Goal: Information Seeking & Learning: Learn about a topic

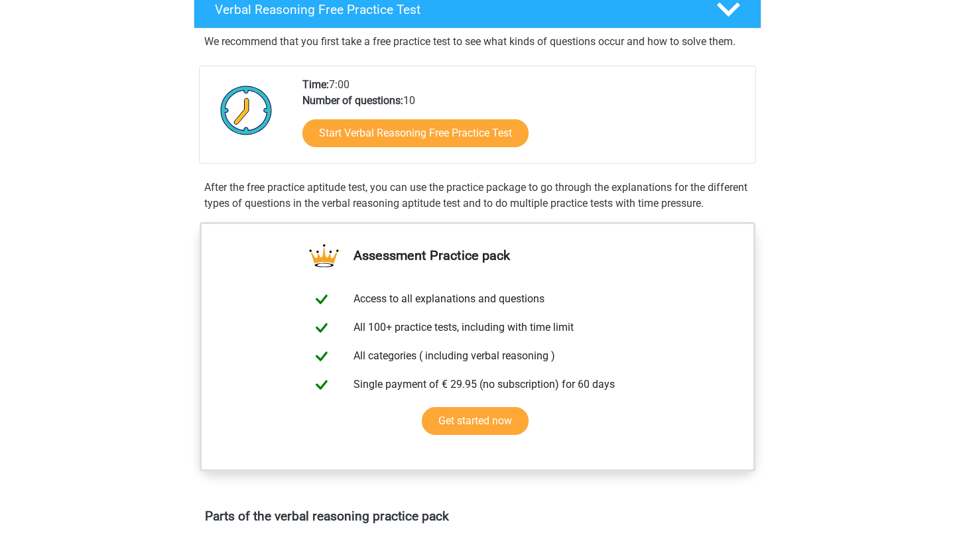
scroll to position [226, 0]
click at [502, 157] on div "Start Verbal Reasoning Free Practice Test" at bounding box center [524, 136] width 443 height 54
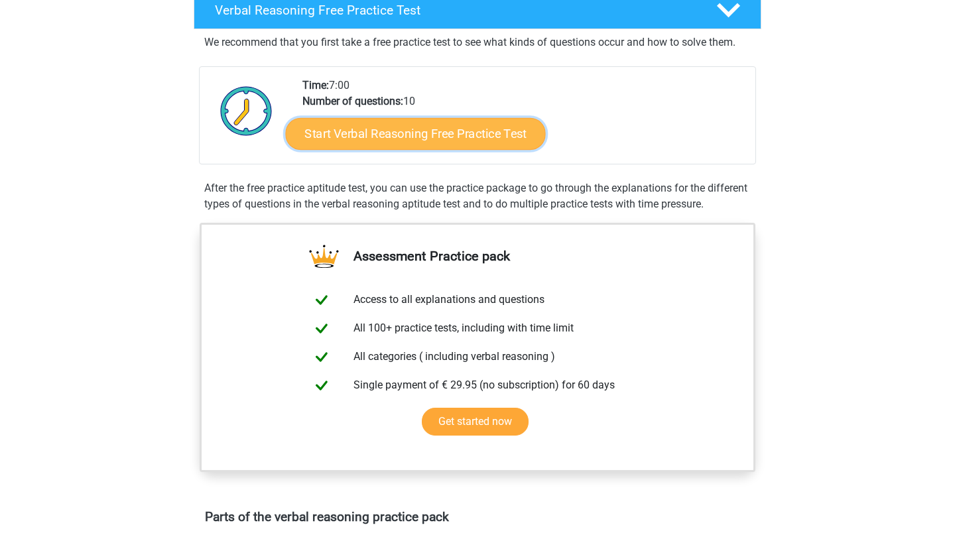
click at [480, 130] on link "Start Verbal Reasoning Free Practice Test" at bounding box center [416, 134] width 260 height 32
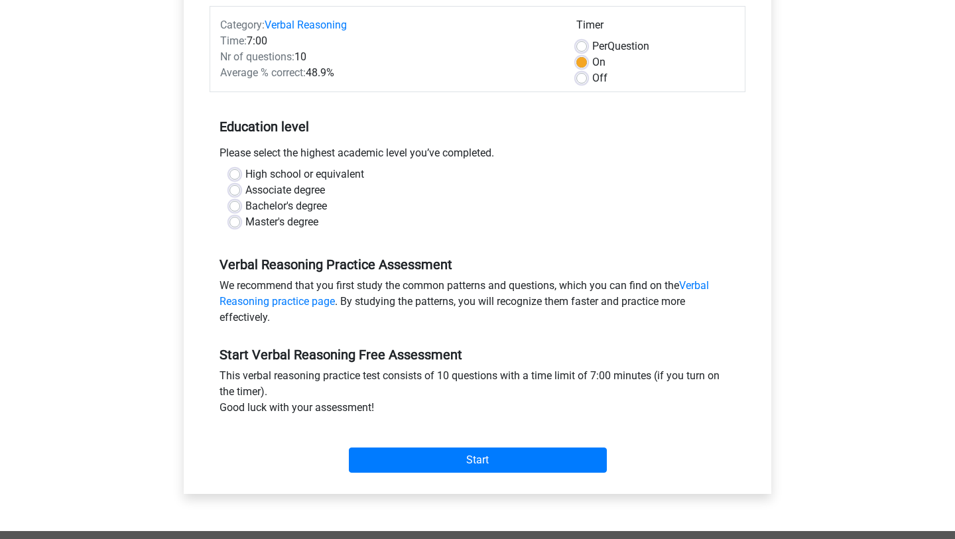
scroll to position [166, 0]
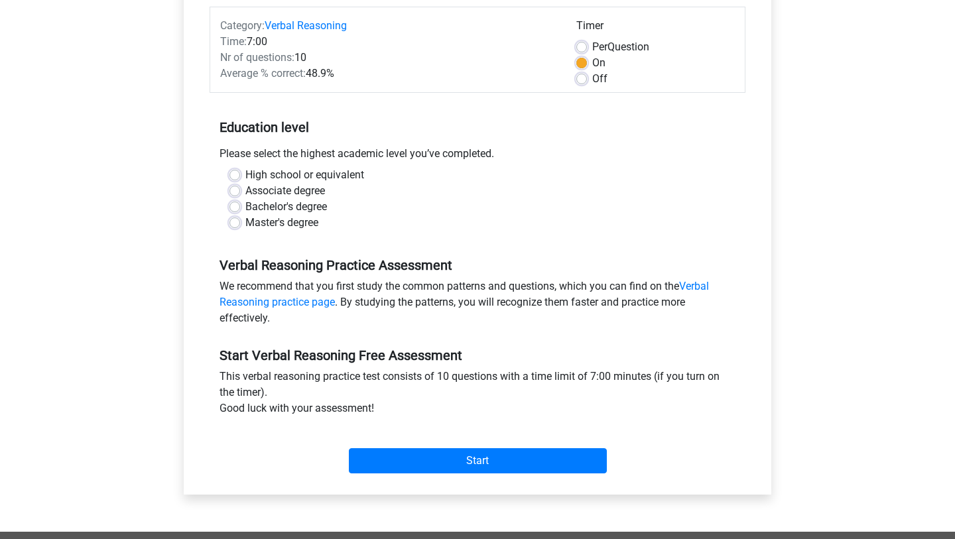
click at [311, 206] on label "Bachelor's degree" at bounding box center [286, 207] width 82 height 16
click at [240, 206] on input "Bachelor's degree" at bounding box center [235, 205] width 11 height 13
radio input "true"
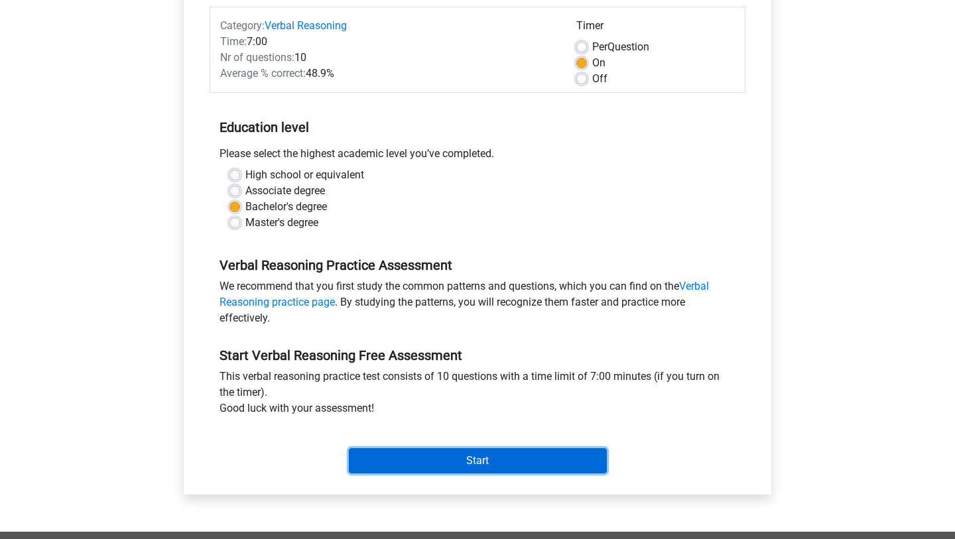
click at [482, 466] on input "Start" at bounding box center [478, 461] width 258 height 25
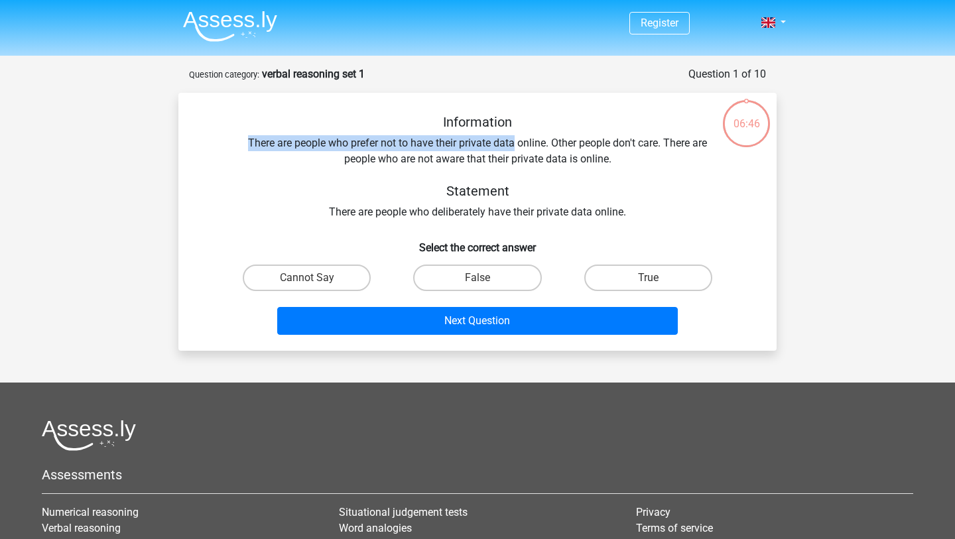
drag, startPoint x: 234, startPoint y: 137, endPoint x: 512, endPoint y: 144, distance: 278.1
click at [512, 144] on div "Information There are people who prefer not to have their private data online. …" at bounding box center [478, 167] width 556 height 106
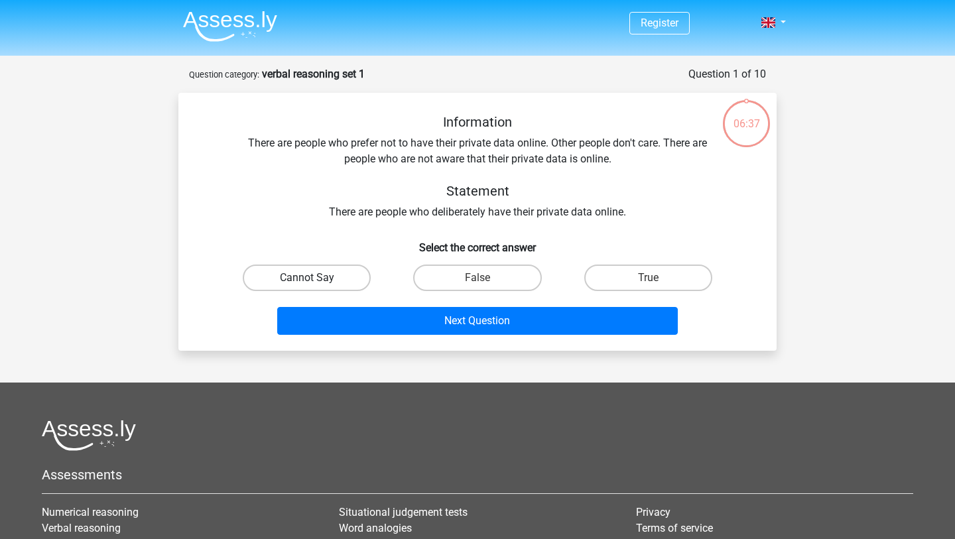
click at [273, 280] on label "Cannot Say" at bounding box center [307, 278] width 128 height 27
click at [307, 280] on input "Cannot Say" at bounding box center [311, 282] width 9 height 9
radio input "true"
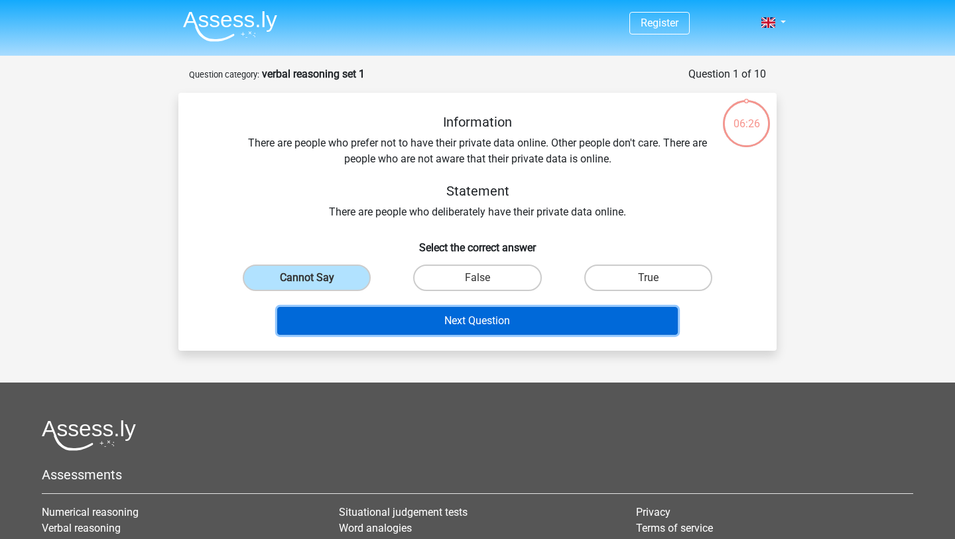
click at [376, 331] on button "Next Question" at bounding box center [477, 321] width 401 height 28
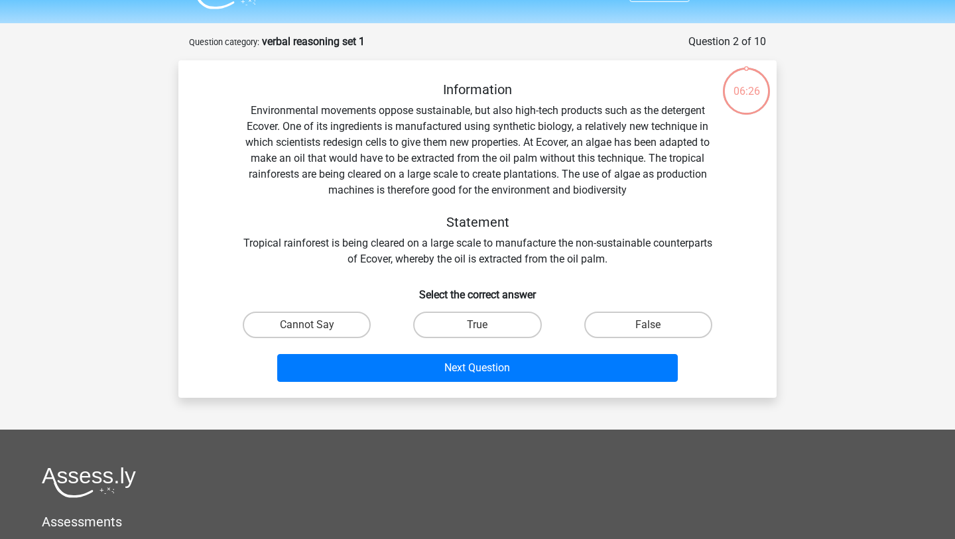
scroll to position [66, 0]
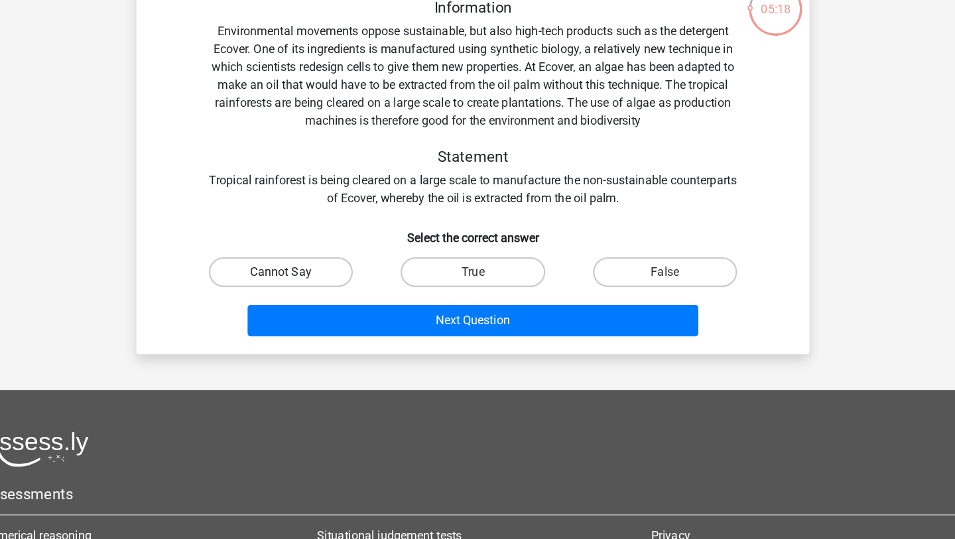
click at [299, 299] on label "Cannot Say" at bounding box center [307, 291] width 128 height 27
click at [307, 299] on input "Cannot Say" at bounding box center [311, 295] width 9 height 9
radio input "true"
click at [478, 291] on input "True" at bounding box center [482, 295] width 9 height 9
radio input "true"
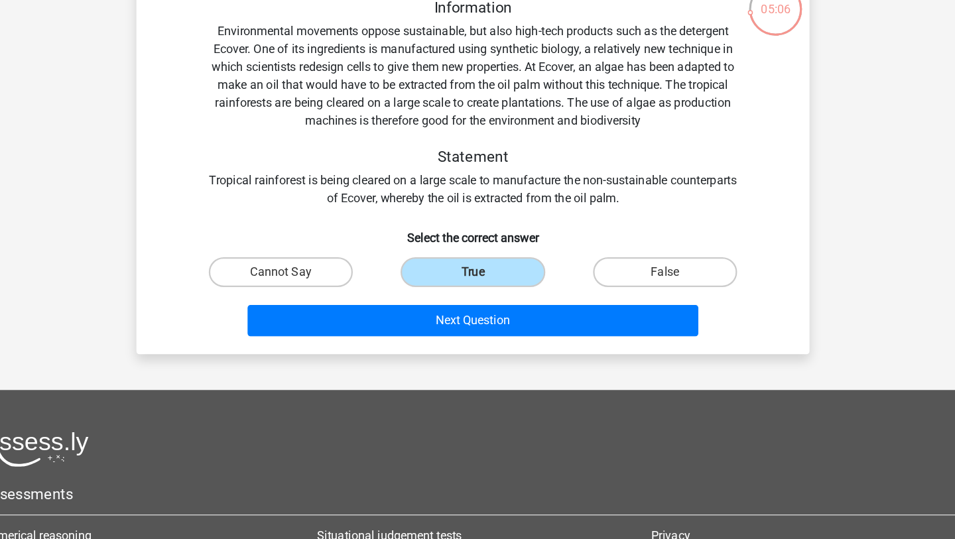
click at [307, 291] on input "Cannot Say" at bounding box center [311, 295] width 9 height 9
radio input "true"
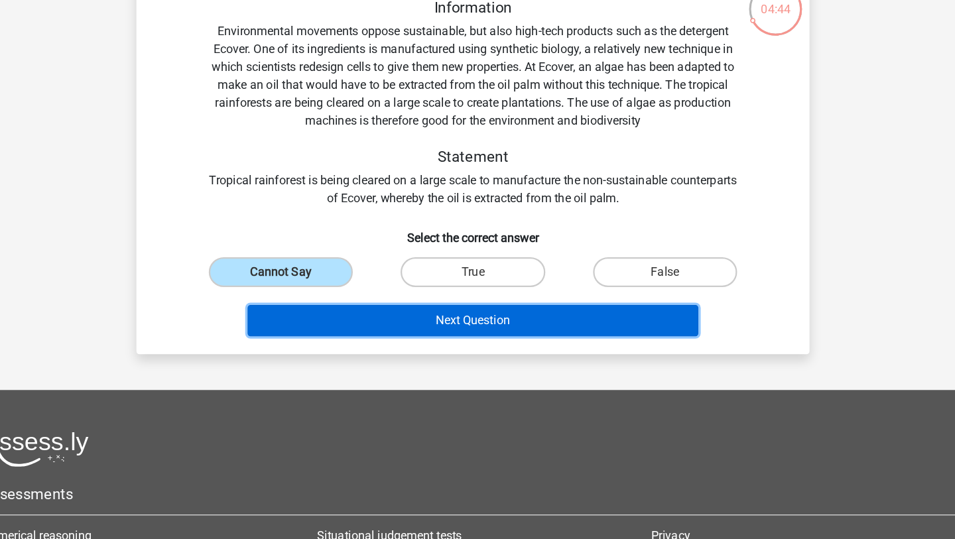
click at [480, 333] on button "Next Question" at bounding box center [477, 334] width 401 height 28
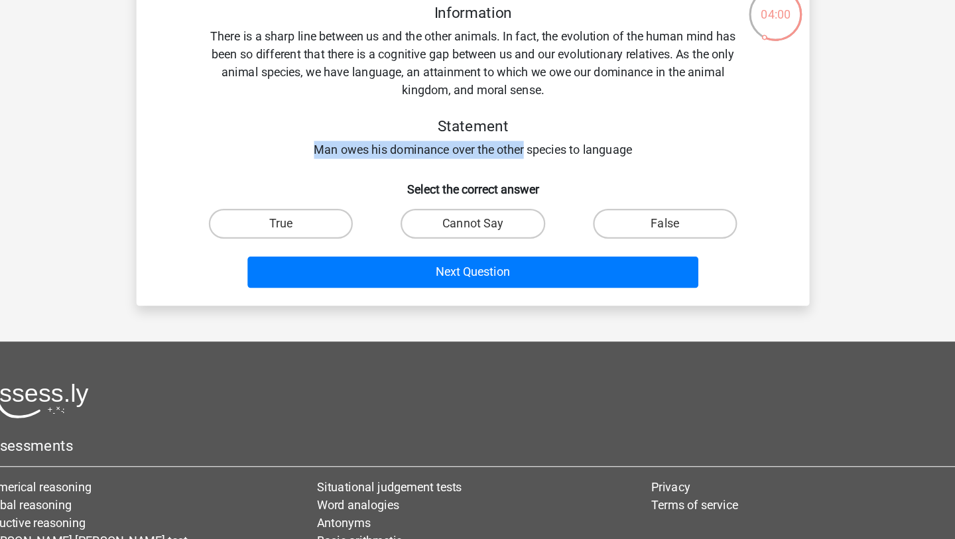
drag, startPoint x: 313, startPoint y: 176, endPoint x: 523, endPoint y: 176, distance: 210.3
click at [523, 176] on div "Information There is a sharp line between us and the other animals. In fact, th…" at bounding box center [478, 117] width 556 height 138
click at [641, 170] on div "Information There is a sharp line between us and the other animals. In fact, th…" at bounding box center [478, 117] width 556 height 138
click at [299, 236] on label "True" at bounding box center [307, 243] width 128 height 27
click at [307, 244] on input "True" at bounding box center [311, 248] width 9 height 9
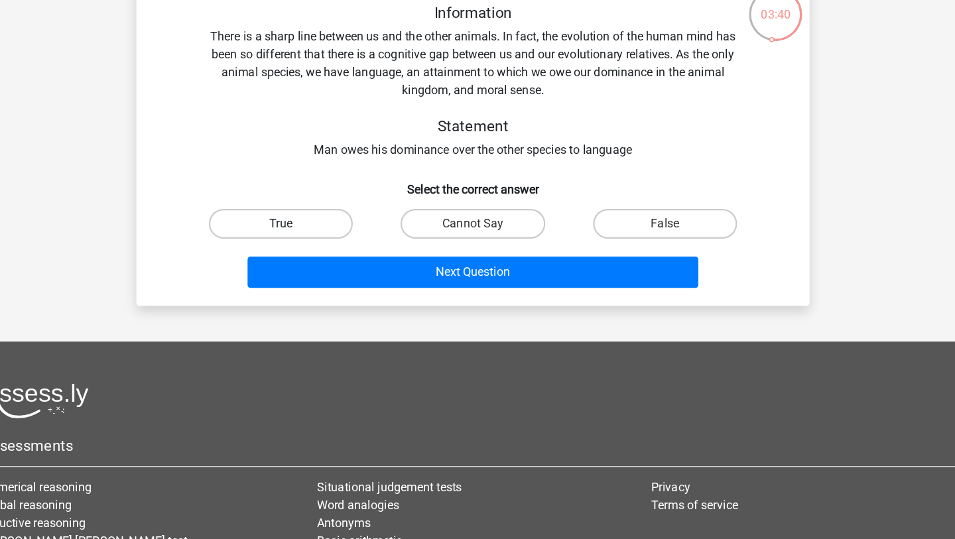
radio input "true"
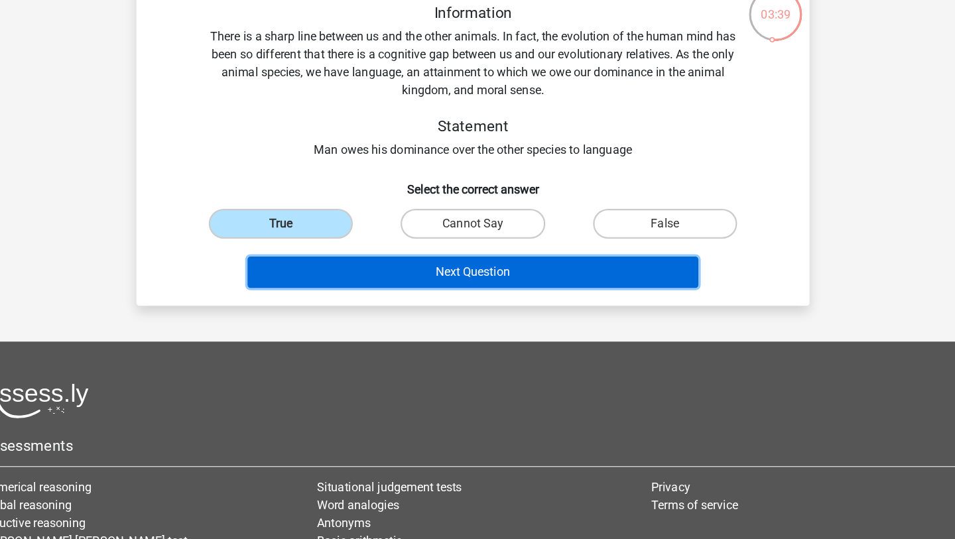
click at [438, 285] on button "Next Question" at bounding box center [477, 287] width 401 height 28
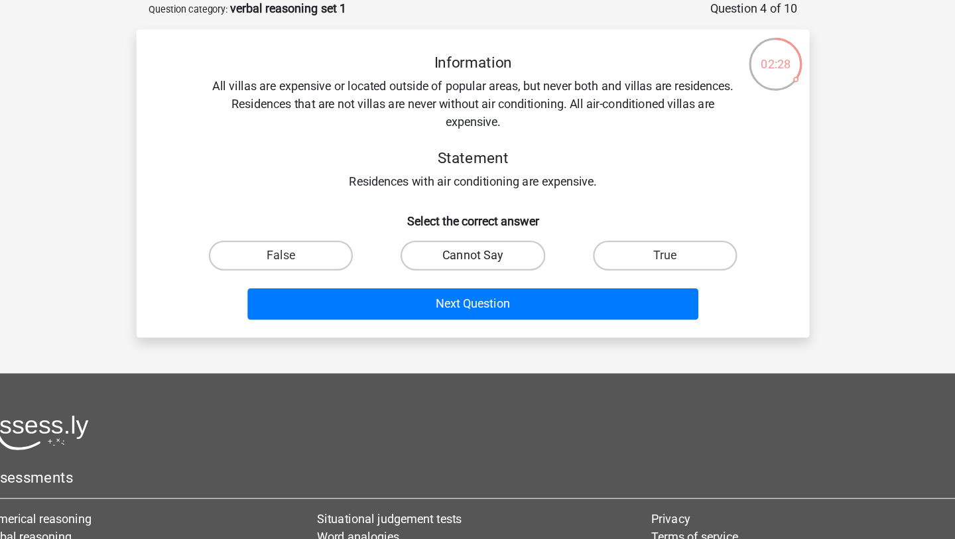
click at [478, 240] on label "Cannot Say" at bounding box center [477, 227] width 128 height 27
click at [478, 236] on input "Cannot Say" at bounding box center [482, 232] width 9 height 9
radio input "true"
click at [474, 293] on div "Information All villas are expensive or located outside of popular areas, but n…" at bounding box center [477, 164] width 598 height 274
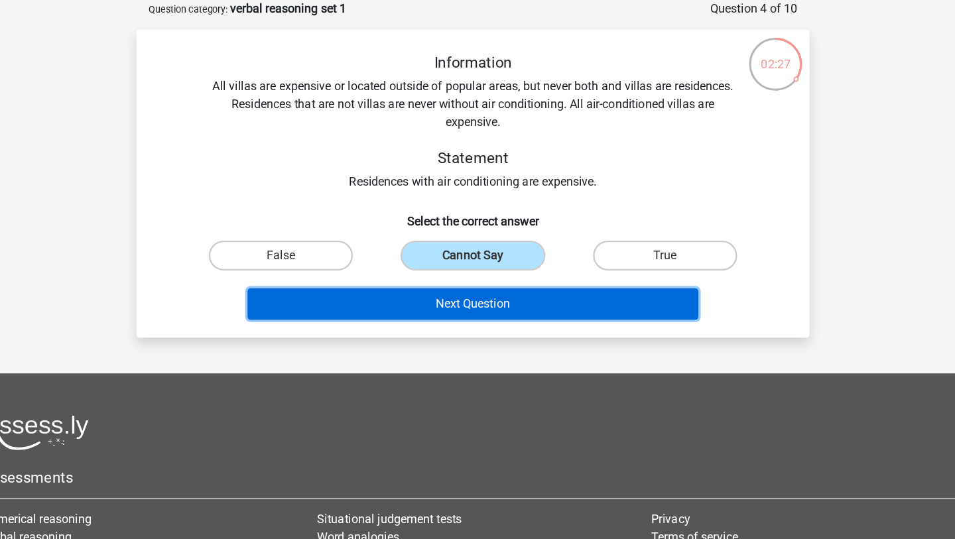
click at [473, 281] on button "Next Question" at bounding box center [477, 271] width 401 height 28
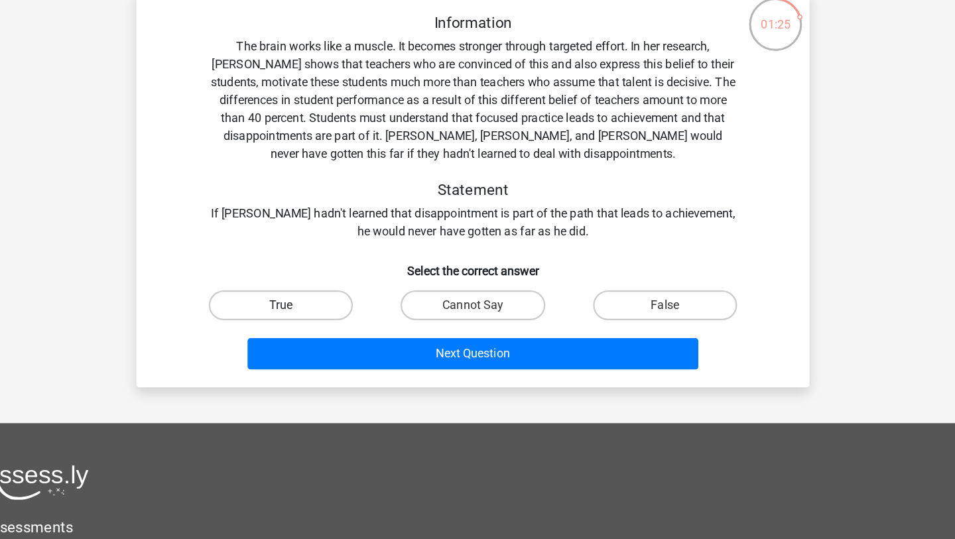
click at [318, 305] on label "True" at bounding box center [307, 307] width 128 height 27
click at [316, 307] on input "True" at bounding box center [311, 311] width 9 height 9
radio input "true"
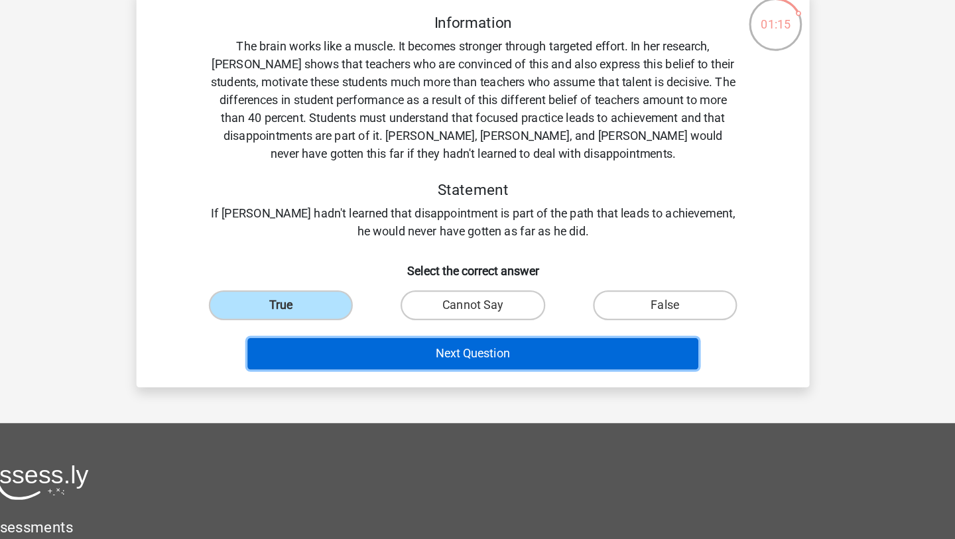
click at [478, 359] on button "Next Question" at bounding box center [477, 350] width 401 height 28
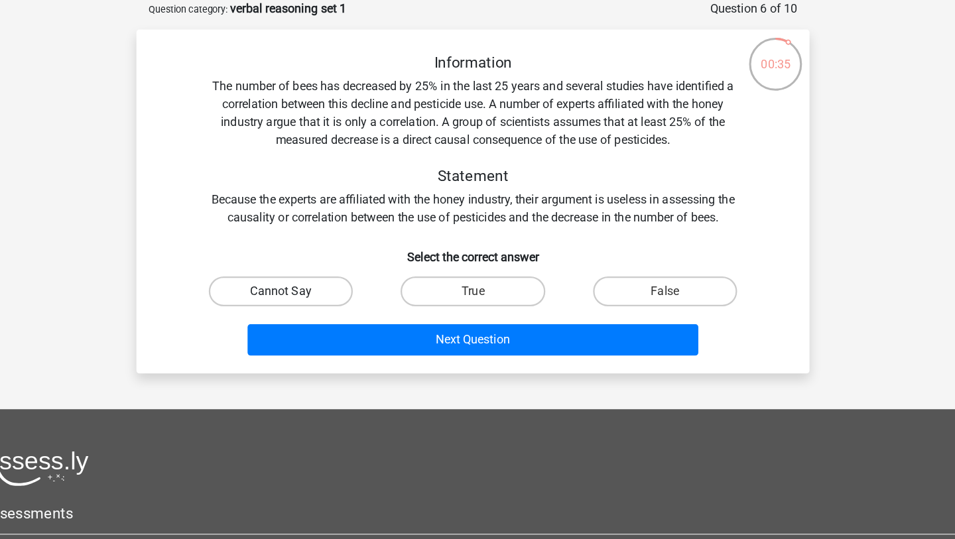
click at [295, 251] on label "Cannot Say" at bounding box center [307, 259] width 128 height 27
click at [307, 259] on input "Cannot Say" at bounding box center [311, 263] width 9 height 9
radio input "true"
click at [440, 185] on div "Information The number of bees has decreased by 25% in the last 25 years and se…" at bounding box center [478, 125] width 556 height 154
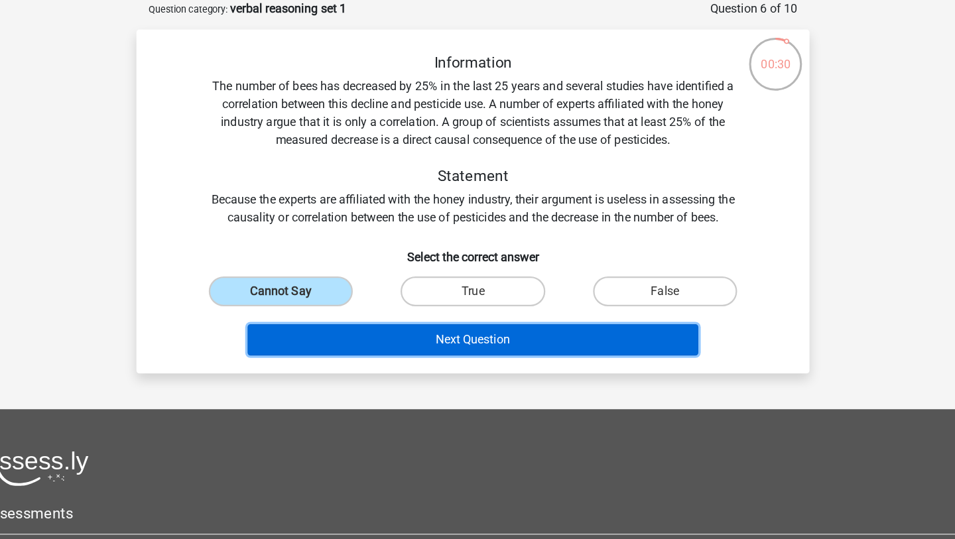
click at [460, 308] on button "Next Question" at bounding box center [477, 303] width 401 height 28
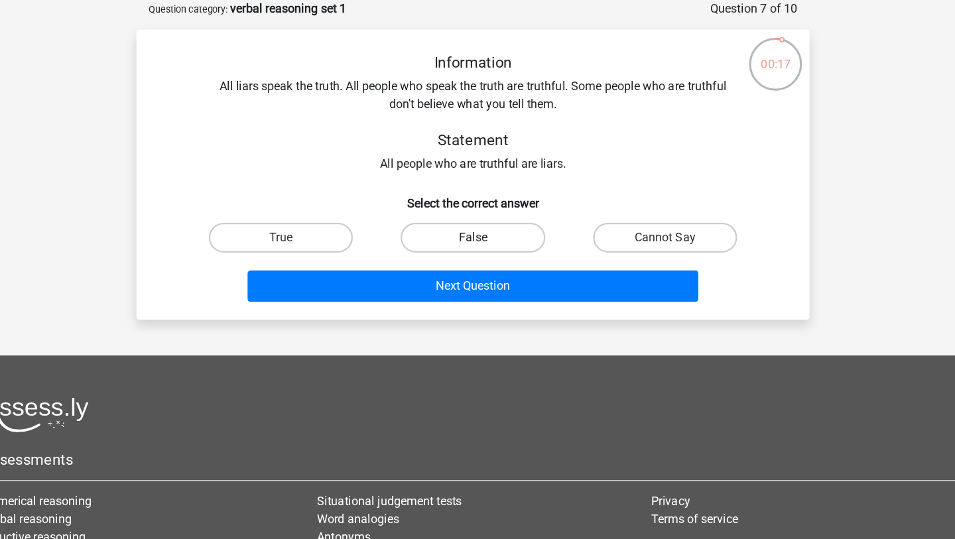
click at [448, 214] on label "False" at bounding box center [477, 211] width 128 height 27
click at [478, 214] on input "False" at bounding box center [482, 216] width 9 height 9
radio input "true"
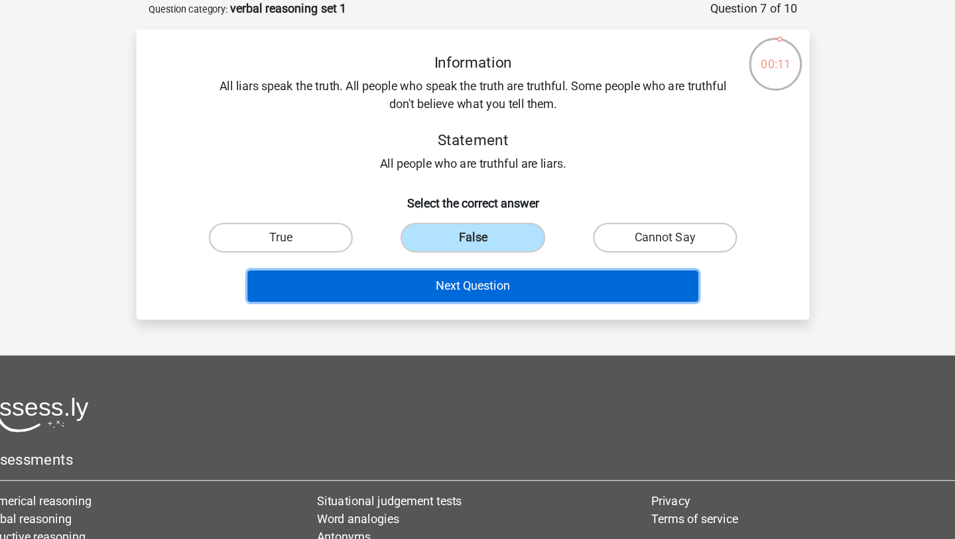
click at [497, 259] on button "Next Question" at bounding box center [477, 255] width 401 height 28
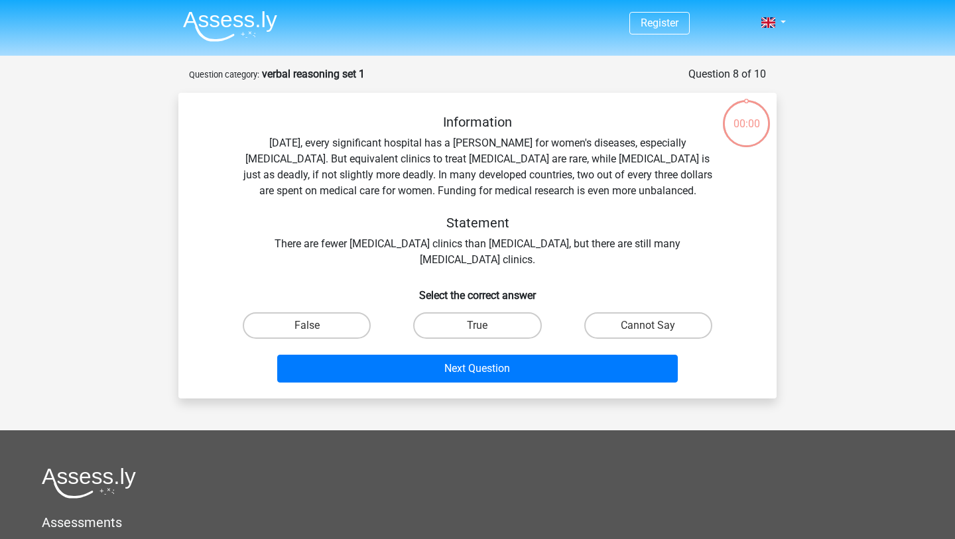
scroll to position [66, 0]
